Goal: Transaction & Acquisition: Purchase product/service

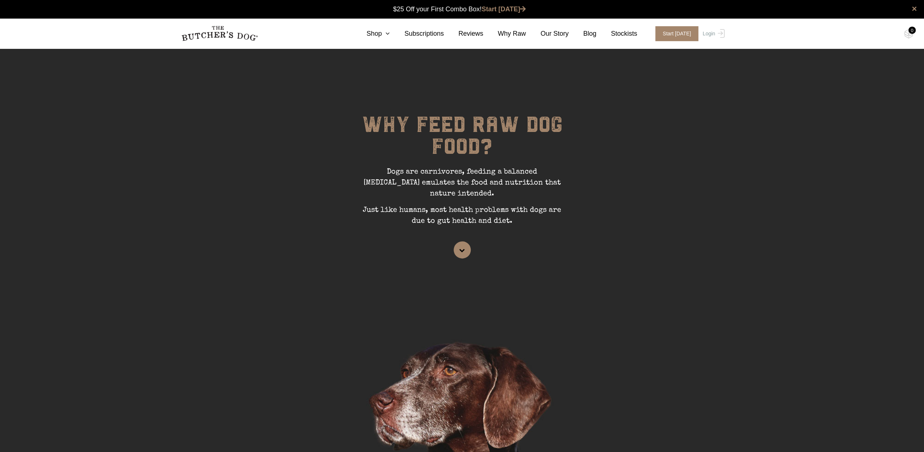
scroll to position [0, 0]
click at [383, 31] on link "Shop" at bounding box center [371, 34] width 38 height 10
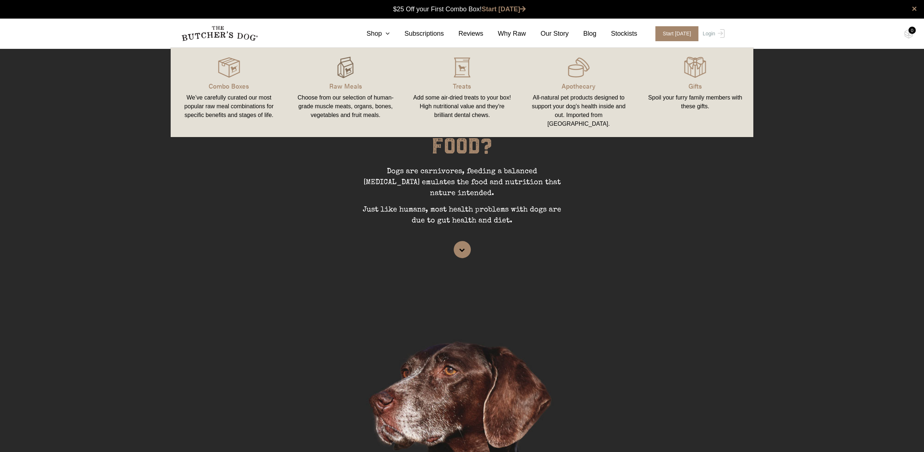
click at [347, 73] on img at bounding box center [345, 68] width 22 height 22
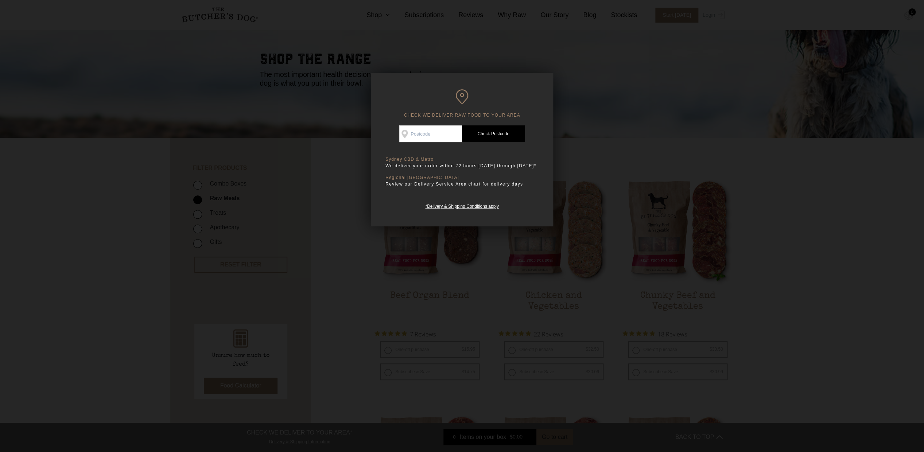
scroll to position [45, 0]
click at [435, 131] on input "Check Availability At" at bounding box center [430, 133] width 63 height 17
type input "2030"
click at [495, 133] on link "Check Postcode" at bounding box center [493, 133] width 63 height 17
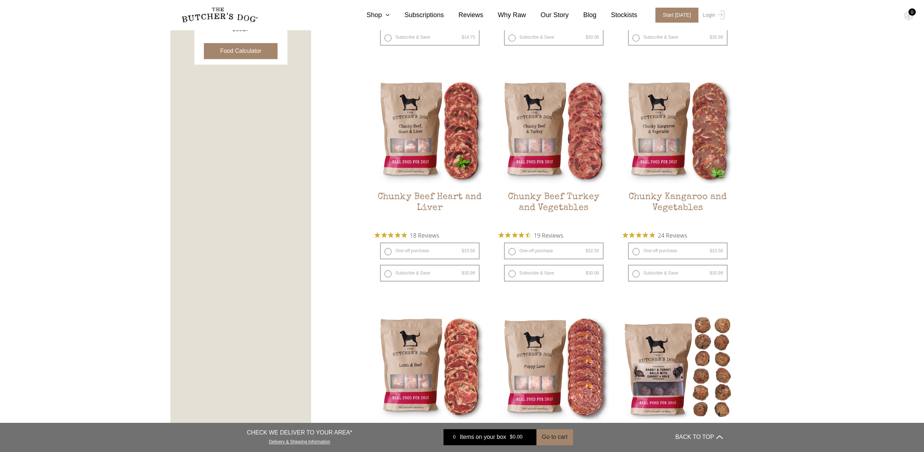
scroll to position [406, 0]
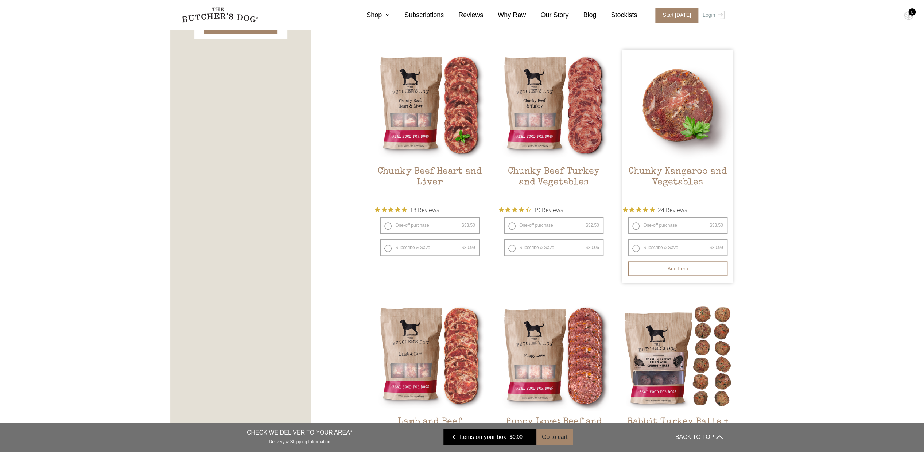
click at [636, 221] on label "One-off purchase $ 33.50 — or subscribe and save 7.5%" at bounding box center [678, 225] width 100 height 17
radio input "true"
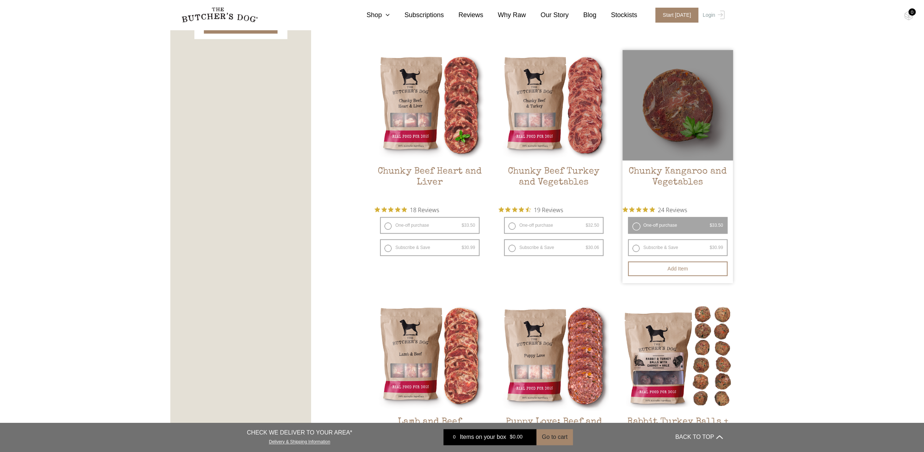
click at [636, 222] on label "One-off purchase $ 33.50 — or subscribe and save 7.5%" at bounding box center [678, 225] width 100 height 17
click at [665, 264] on button "Add item" at bounding box center [678, 268] width 100 height 15
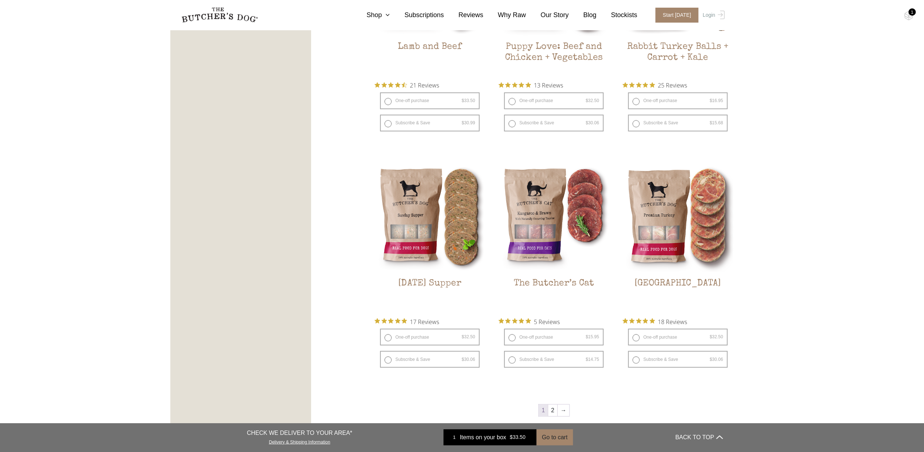
scroll to position [782, 0]
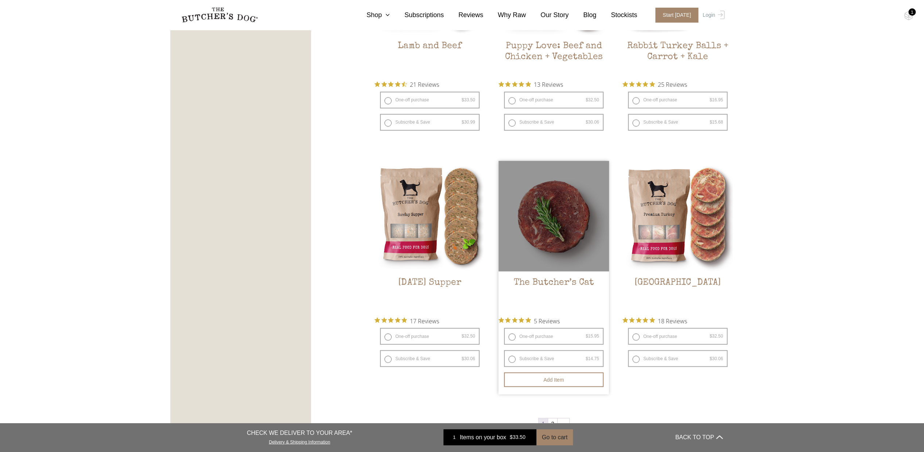
click at [553, 328] on label "One-off purchase $ 15.95 — or subscribe and save 7.5%" at bounding box center [554, 336] width 100 height 17
radio input "true"
radio input "false"
click at [553, 372] on button "Add item" at bounding box center [554, 379] width 100 height 15
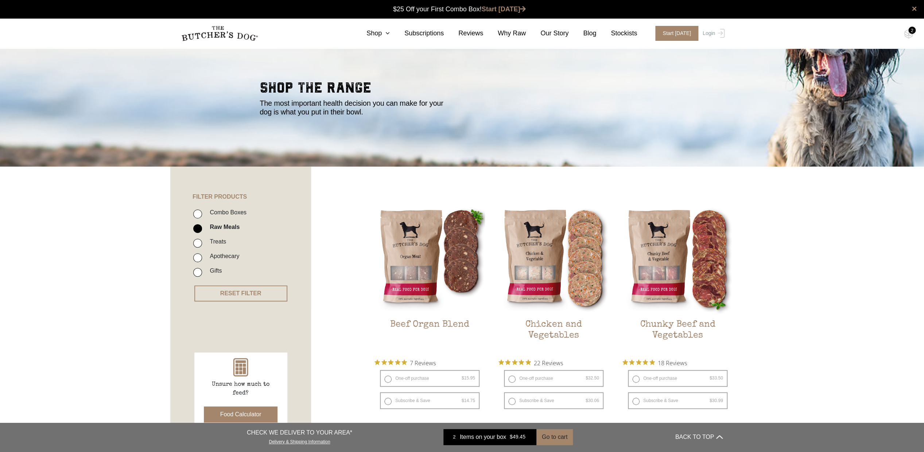
scroll to position [0, 0]
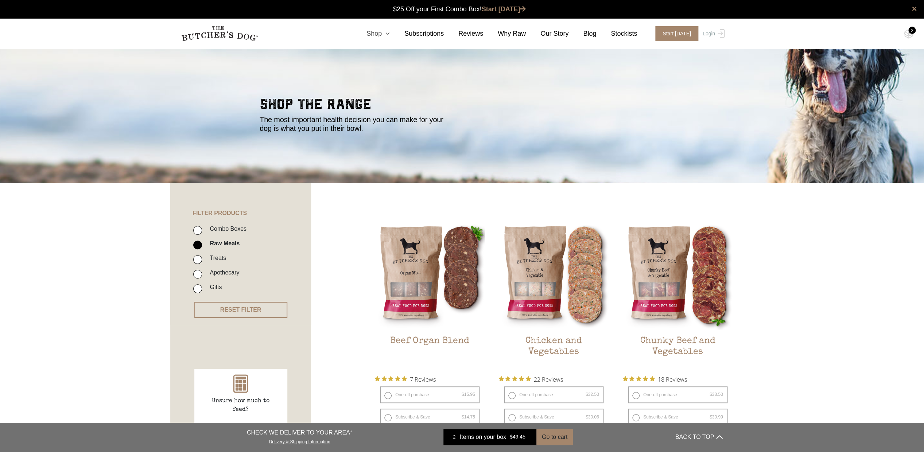
click at [375, 34] on link "Shop" at bounding box center [371, 34] width 38 height 10
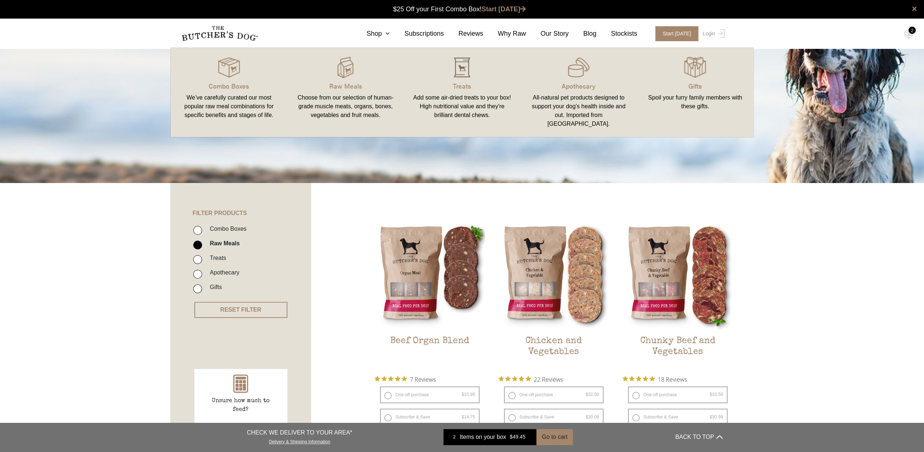
click at [460, 68] on img at bounding box center [462, 68] width 22 height 22
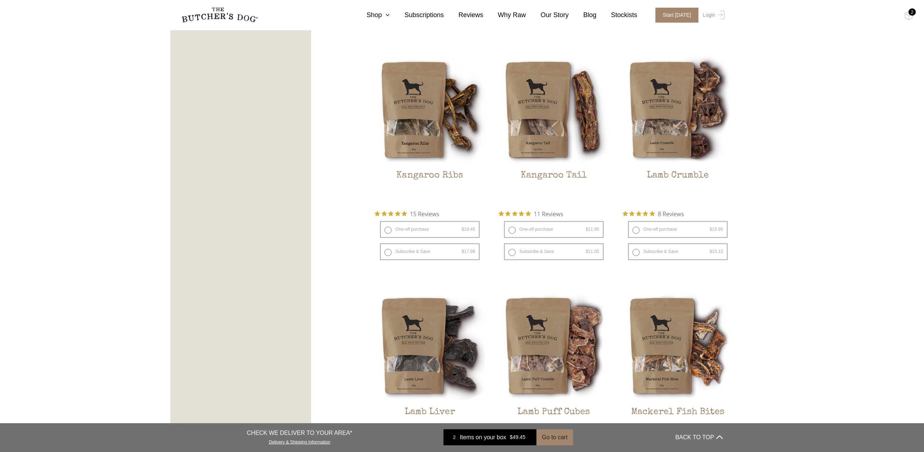
scroll to position [656, 0]
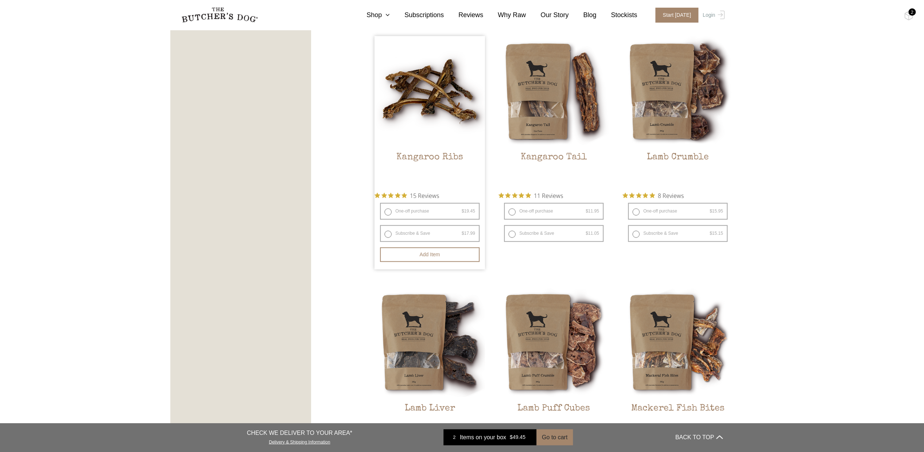
click at [435, 206] on label "One-off purchase $ 19.45 — or subscribe and save 7.5%" at bounding box center [430, 211] width 100 height 17
radio input "true"
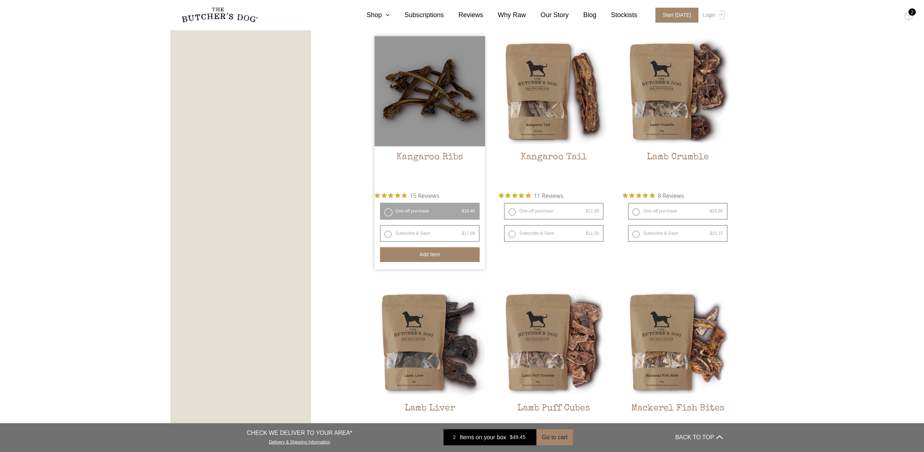
click at [439, 247] on button "Add item" at bounding box center [430, 254] width 100 height 15
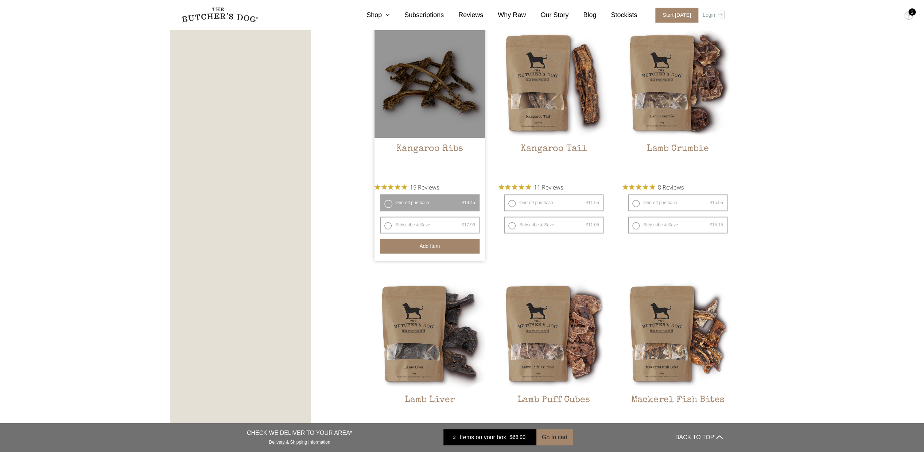
scroll to position [664, 0]
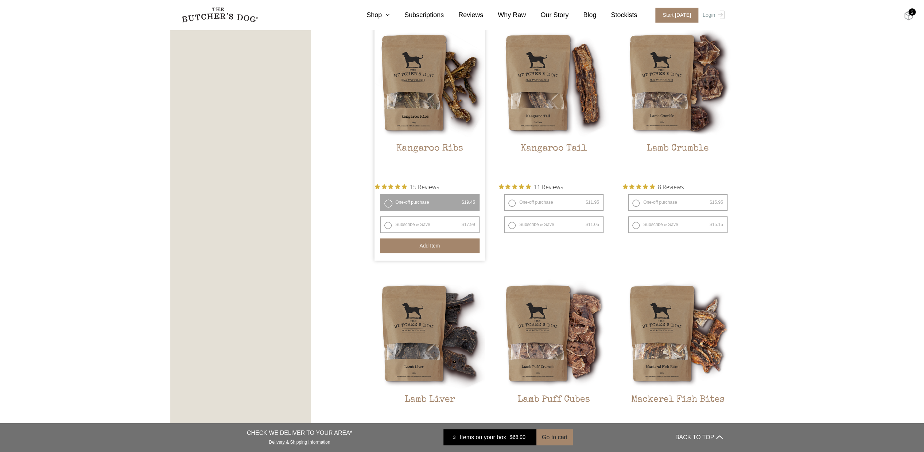
click at [909, 15] on img at bounding box center [908, 15] width 9 height 9
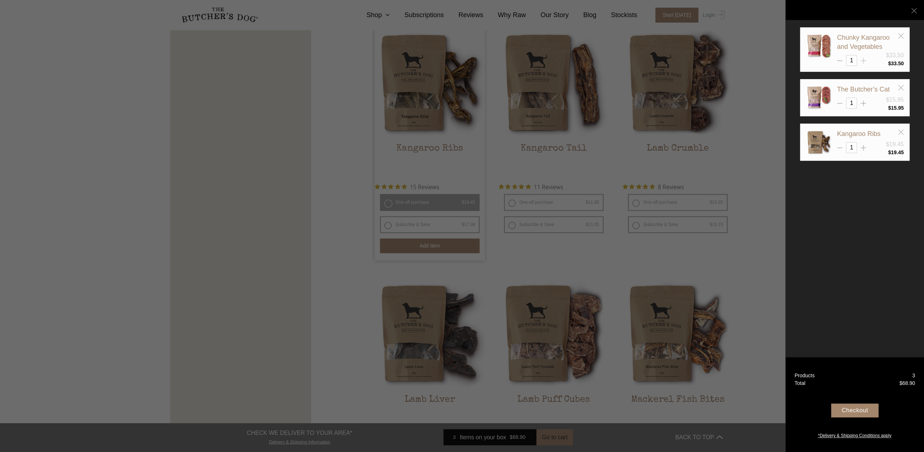
click at [864, 59] on line at bounding box center [864, 60] width 0 height 5
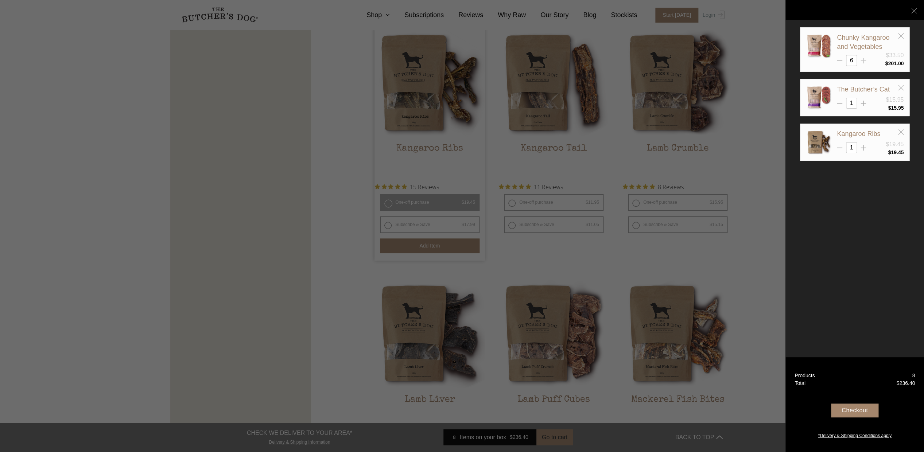
click at [864, 59] on line at bounding box center [864, 60] width 0 height 5
type input "10"
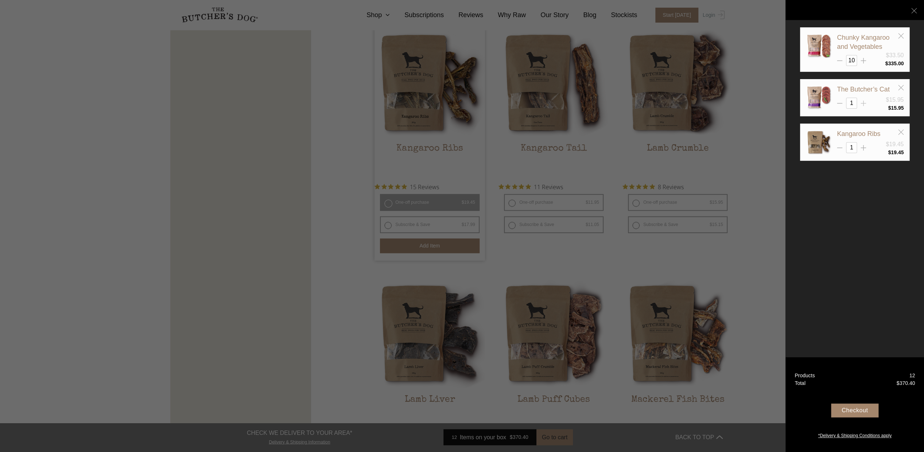
click at [865, 101] on icon at bounding box center [863, 103] width 5 height 5
click at [864, 103] on line at bounding box center [864, 103] width 0 height 5
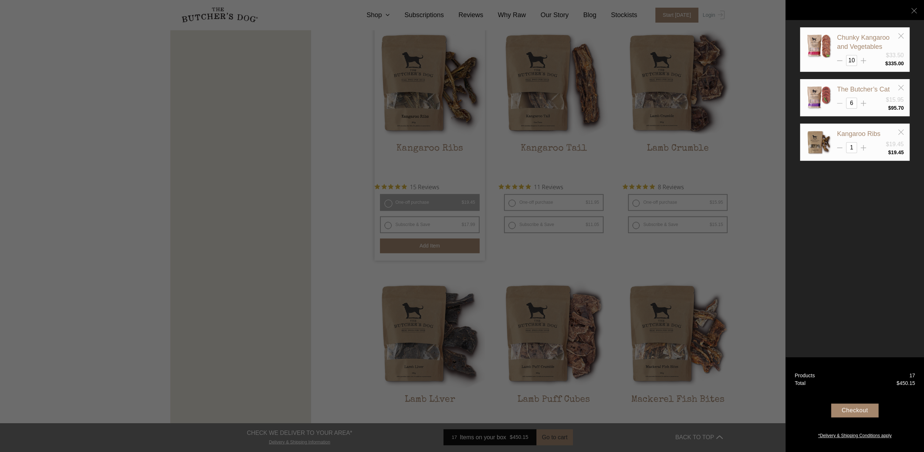
click at [838, 104] on line at bounding box center [839, 104] width 5 height 0
type input "5"
click at [861, 145] on div at bounding box center [863, 144] width 5 height 5
click at [864, 146] on line at bounding box center [864, 147] width 0 height 5
type input "3"
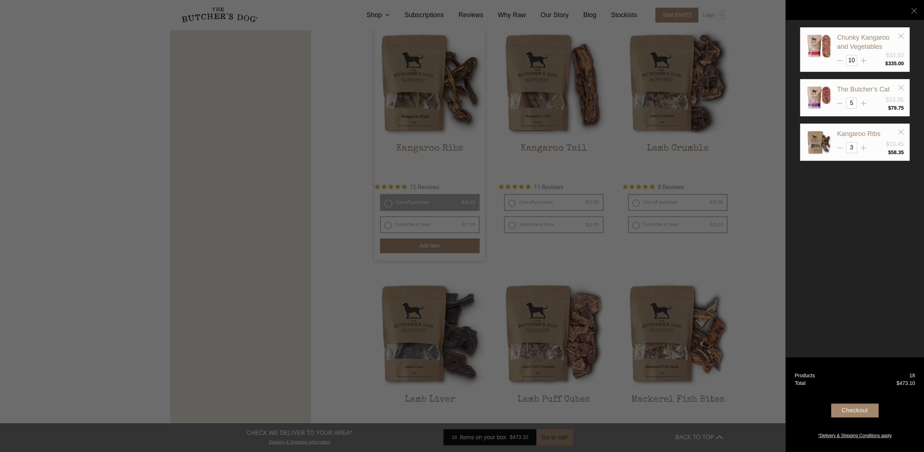
click at [855, 408] on div "Checkout" at bounding box center [854, 411] width 47 height 14
